Goal: Information Seeking & Learning: Learn about a topic

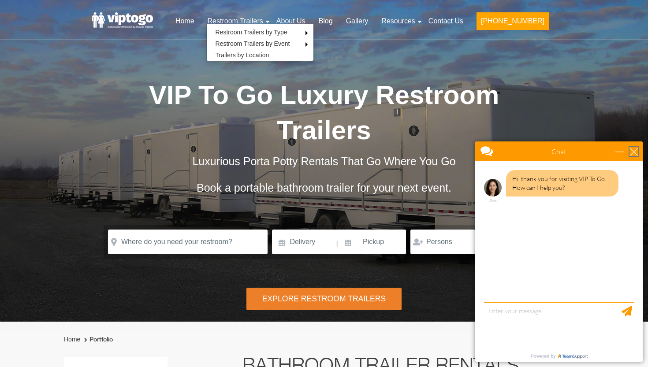
click at [632, 151] on div "close" at bounding box center [634, 151] width 9 height 9
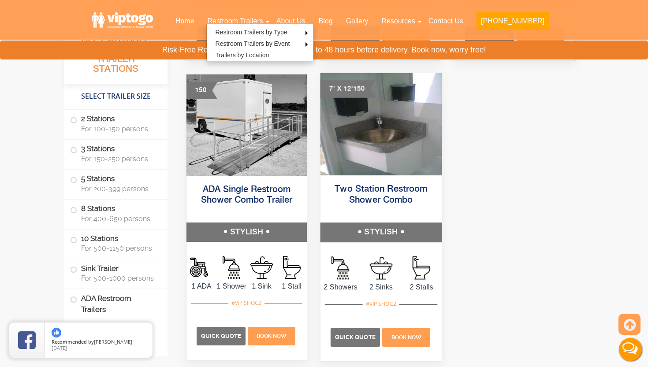
scroll to position [4096, 0]
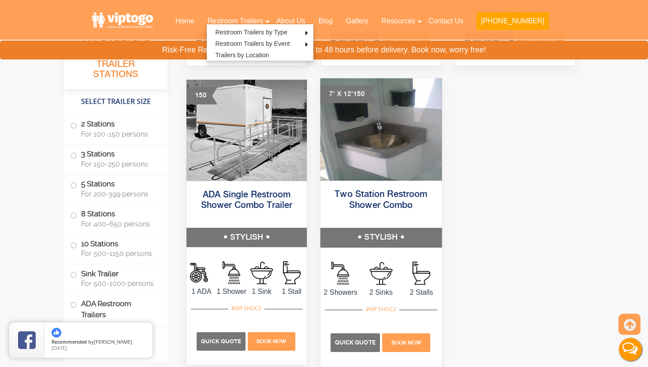
click at [384, 134] on img at bounding box center [380, 129] width 121 height 102
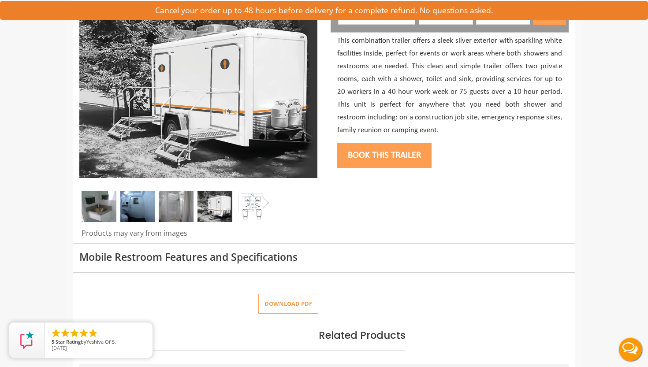
scroll to position [138, 0]
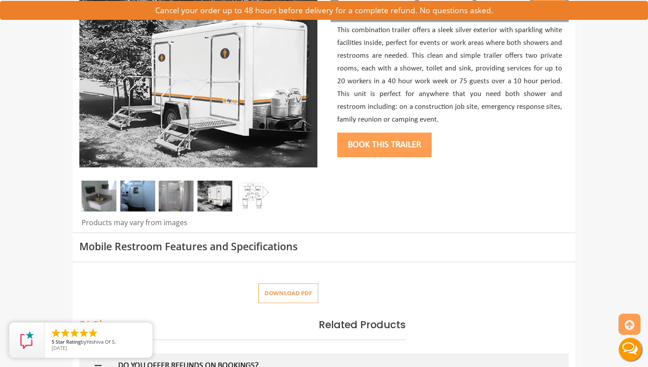
click at [135, 194] on img at bounding box center [137, 196] width 35 height 31
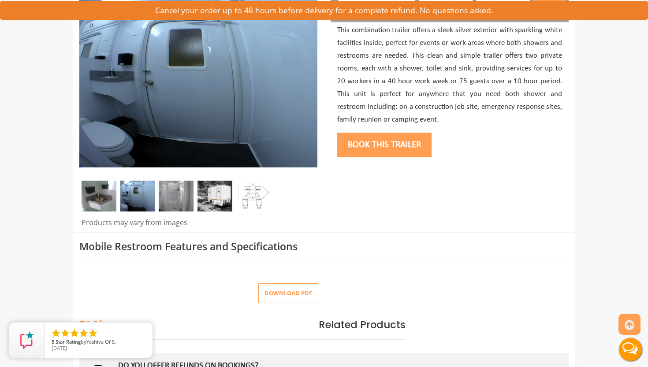
click at [169, 194] on img at bounding box center [176, 196] width 35 height 31
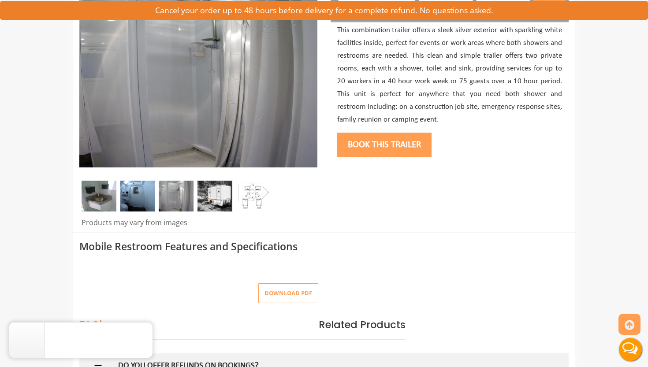
click at [210, 197] on img at bounding box center [215, 196] width 35 height 31
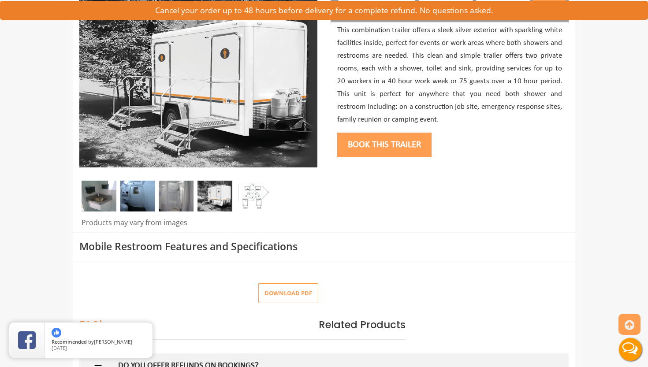
click at [258, 195] on img at bounding box center [253, 196] width 35 height 31
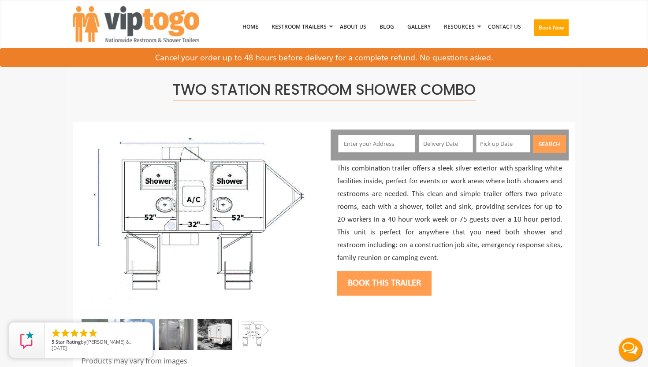
scroll to position [0, 0]
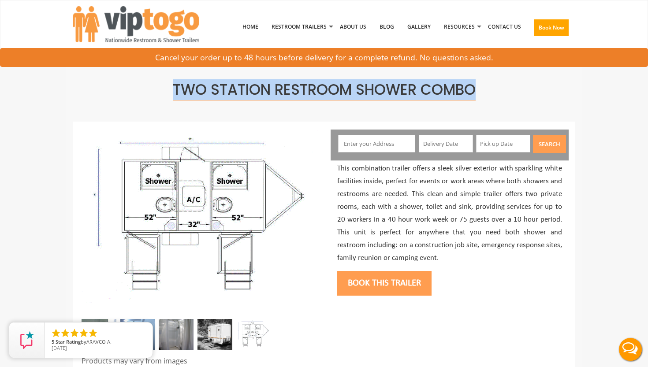
drag, startPoint x: 491, startPoint y: 88, endPoint x: 166, endPoint y: 82, distance: 325.0
click at [165, 82] on h1 "Two Station Restroom Shower Combo" at bounding box center [323, 90] width 489 height 16
